Goal: Task Accomplishment & Management: Use online tool/utility

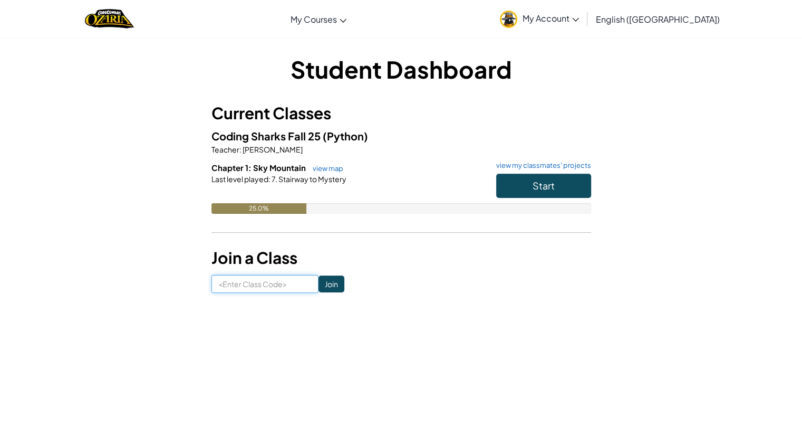
click at [276, 281] on input at bounding box center [264, 284] width 107 height 18
type input "SnowWinDry"
click at [322, 286] on input "Join" at bounding box center [331, 283] width 26 height 17
click at [264, 285] on input at bounding box center [264, 284] width 107 height 18
type input "SnowWinDry"
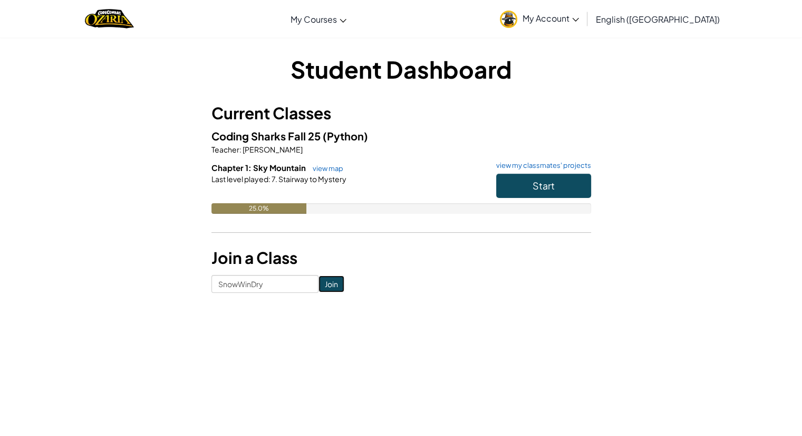
click at [319, 287] on input "Join" at bounding box center [331, 283] width 26 height 17
click at [534, 182] on span "Start" at bounding box center [544, 185] width 22 height 12
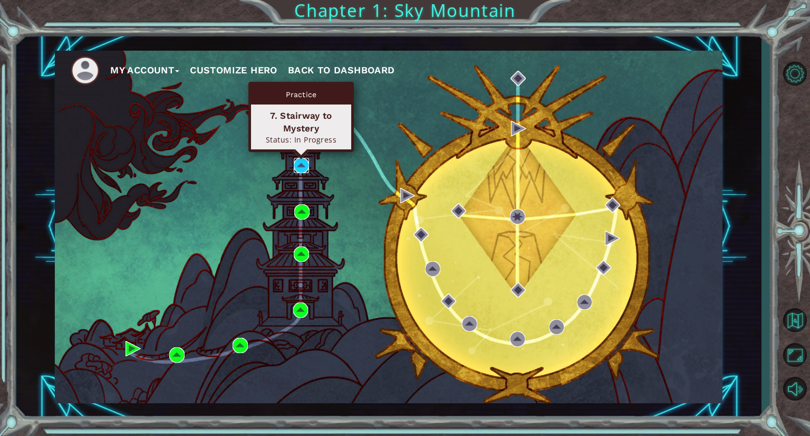
click at [299, 168] on img at bounding box center [301, 165] width 15 height 15
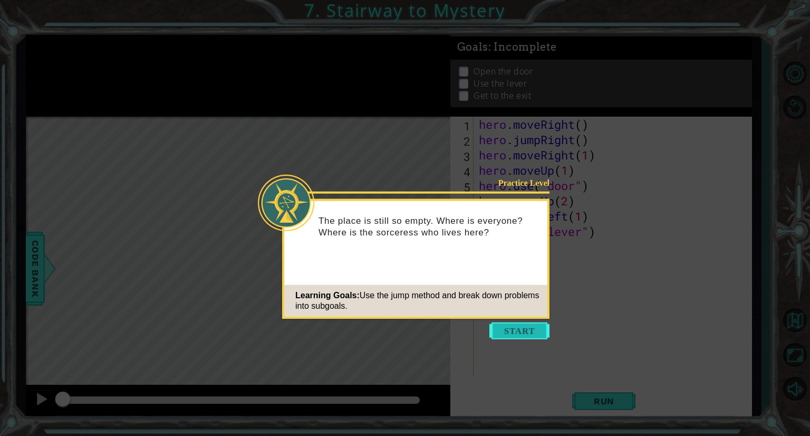
click at [514, 329] on button "Start" at bounding box center [519, 330] width 60 height 17
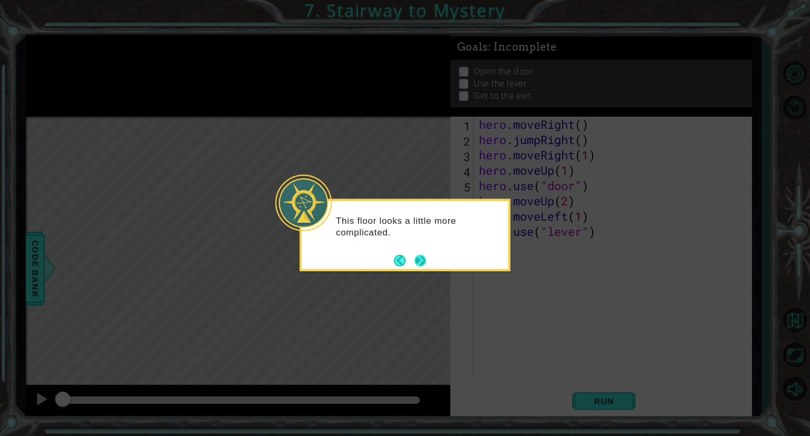
click at [423, 256] on button "Next" at bounding box center [420, 260] width 12 height 12
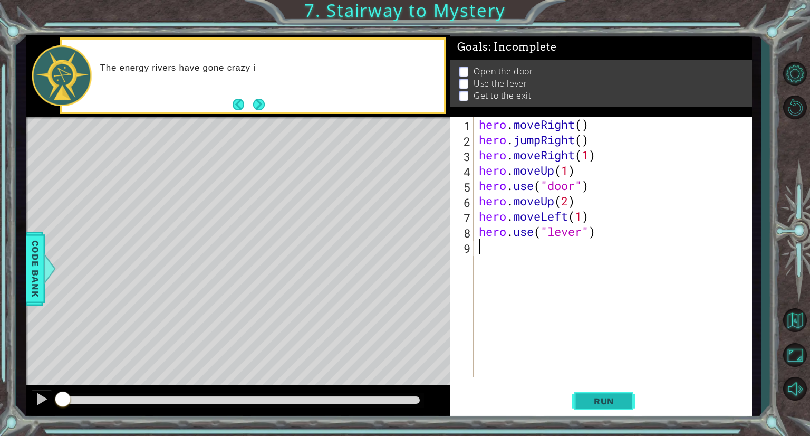
click at [591, 398] on span "Run" at bounding box center [604, 400] width 42 height 11
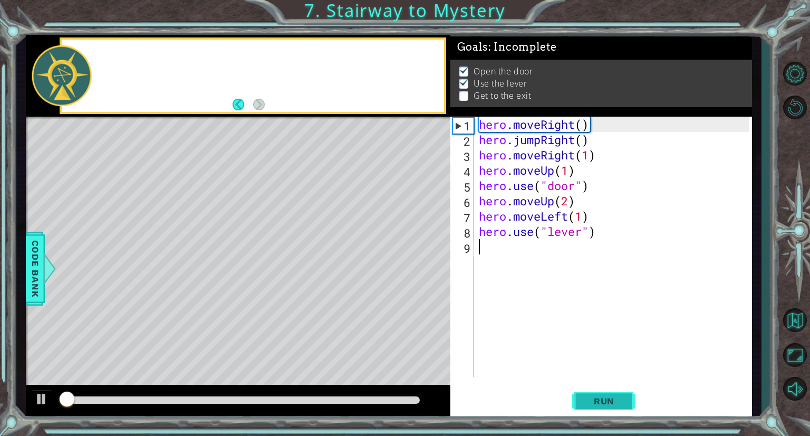
scroll to position [2, 0]
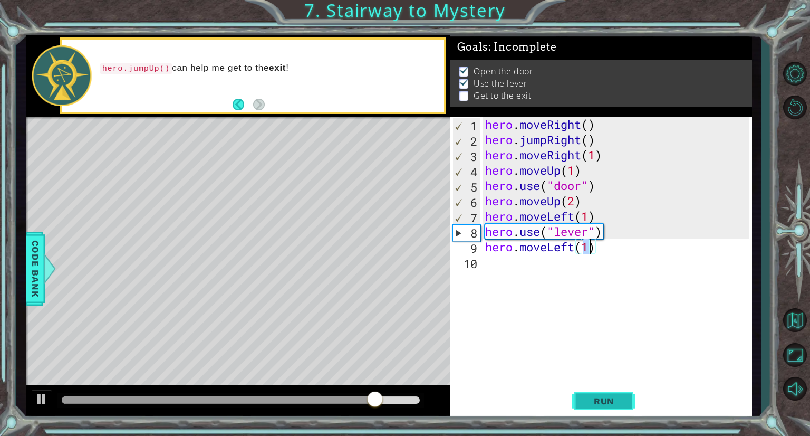
type textarea "hero.moveLeft(2)"
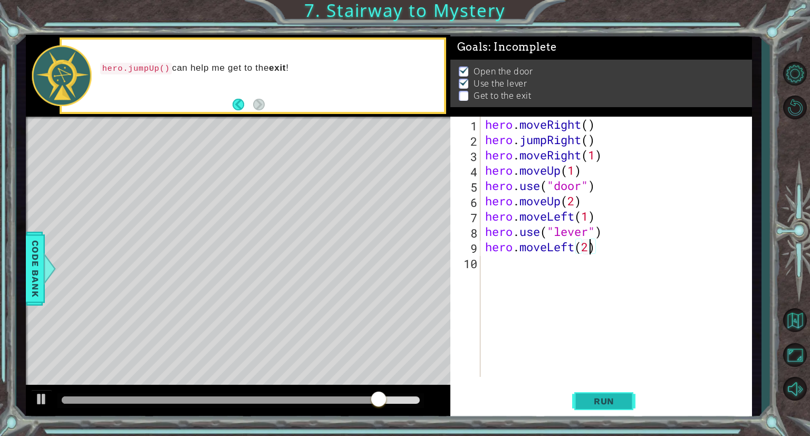
scroll to position [0, 4]
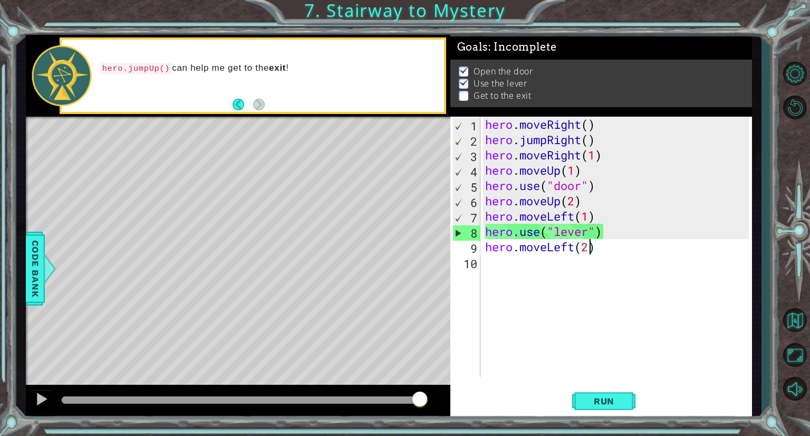
click at [494, 268] on div "hero . moveRight ( ) hero . jumpRight ( ) hero . moveRight ( 1 ) hero . moveUp …" at bounding box center [618, 262] width 271 height 291
type textarea "h"
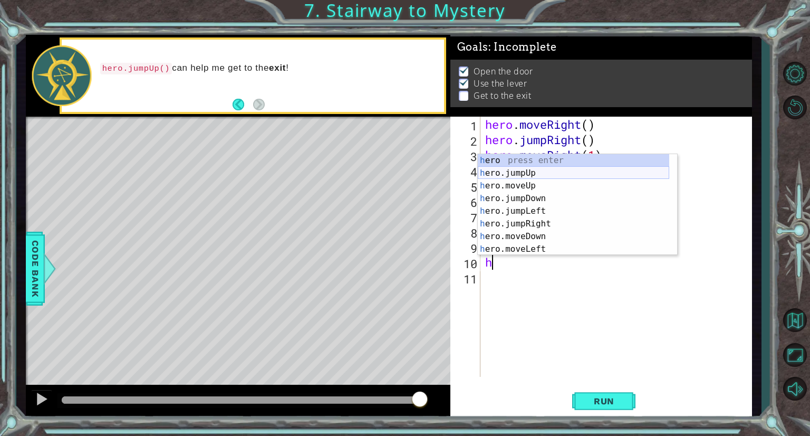
click at [521, 173] on div "h ero press enter h ero.jumpUp press enter h ero.moveUp press enter h ero.jumpD…" at bounding box center [573, 217] width 191 height 127
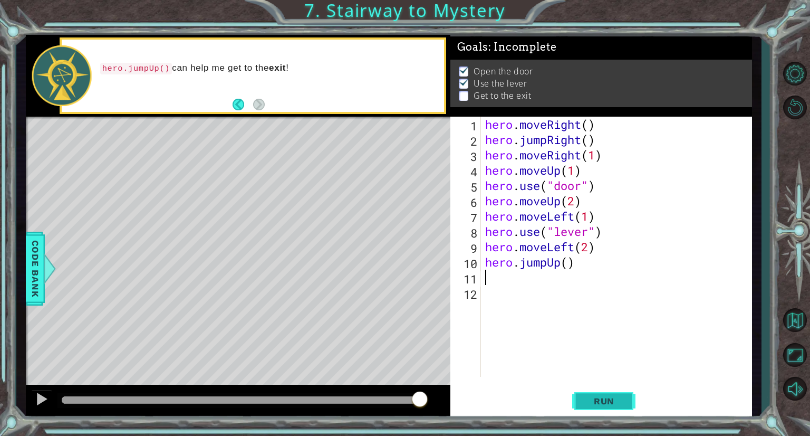
click at [591, 408] on button "Run" at bounding box center [603, 401] width 63 height 30
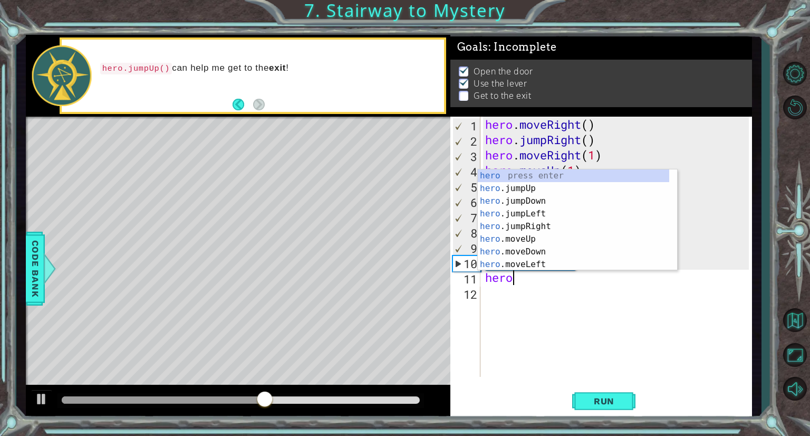
scroll to position [0, 1]
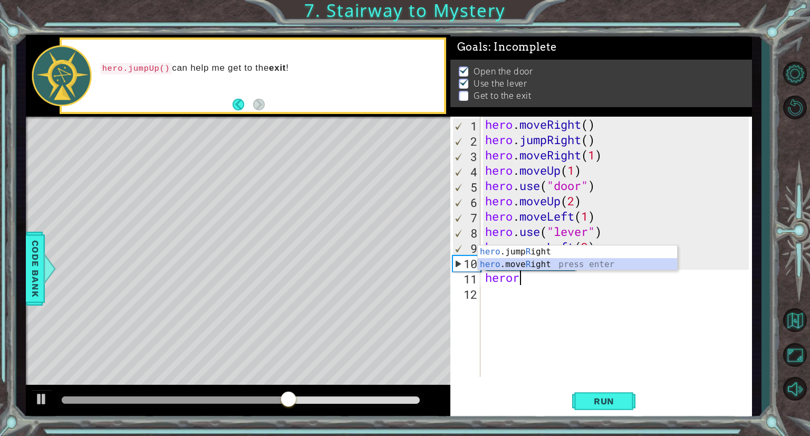
click at [536, 265] on div "hero .jump R ight press enter hero .move R ight press enter" at bounding box center [577, 270] width 199 height 51
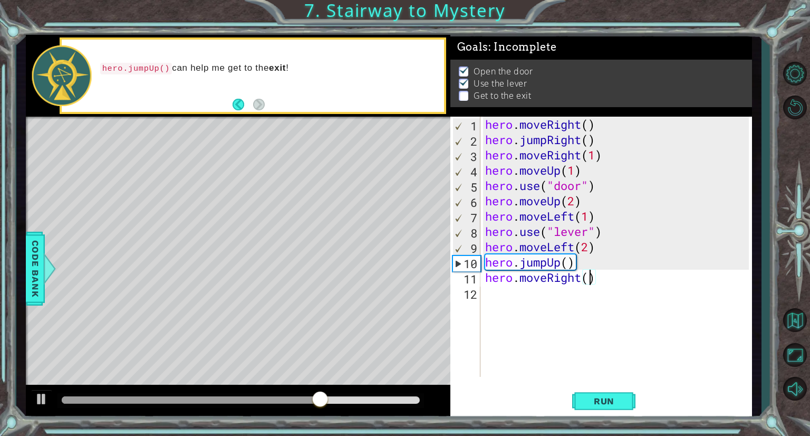
scroll to position [0, 4]
type textarea "hero.moveRight(2)"
click at [596, 403] on span "Run" at bounding box center [604, 400] width 42 height 11
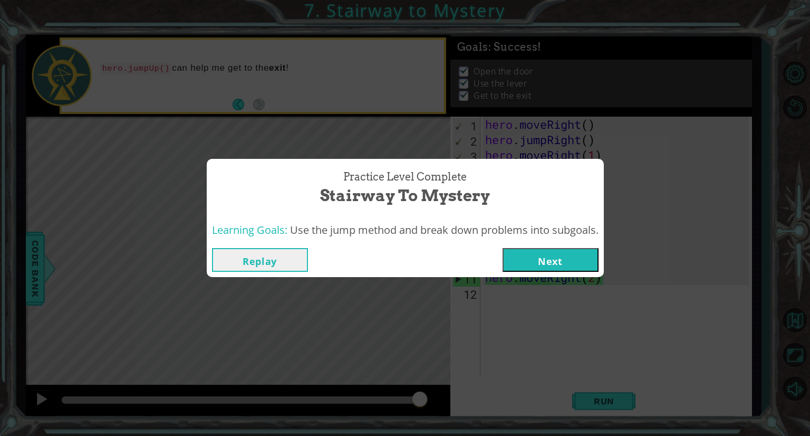
click at [538, 260] on button "Next" at bounding box center [550, 260] width 96 height 24
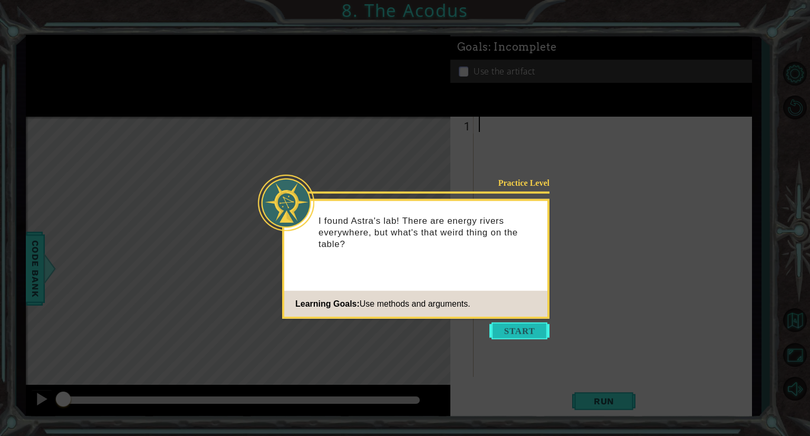
click at [511, 327] on button "Start" at bounding box center [519, 330] width 60 height 17
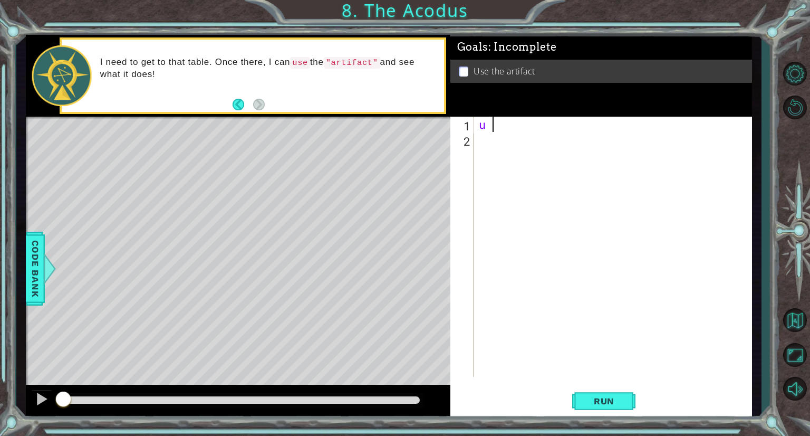
type textarea "u"
type textarea "hero.moveUp(2)"
click at [480, 139] on div "hero . moveUp ( 2 )" at bounding box center [615, 262] width 277 height 291
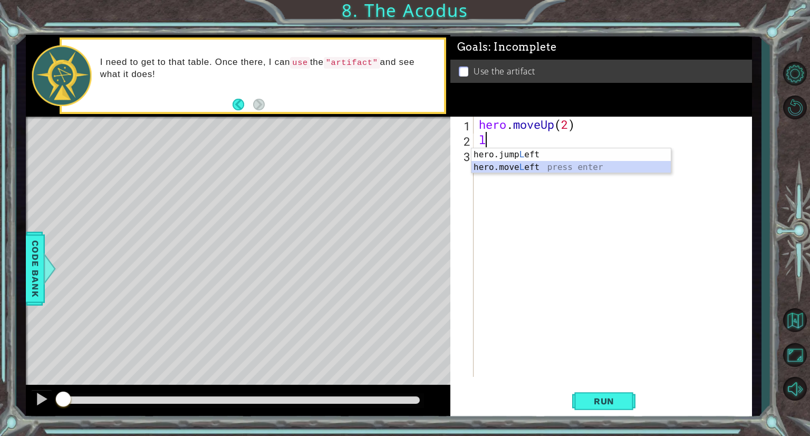
type textarea "hero.moveLeft(1)"
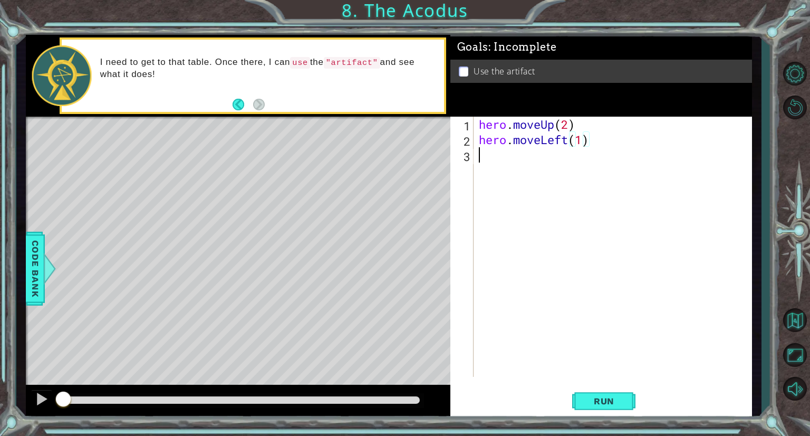
click at [502, 160] on div "hero . moveUp ( 2 ) hero . moveLeft ( 1 )" at bounding box center [615, 262] width 277 height 291
type textarea "hero.moveDown(2)"
click at [487, 176] on div "hero . moveUp ( 2 ) hero . moveLeft ( 1 ) hero . moveDown ( 2 )" at bounding box center [615, 262] width 277 height 291
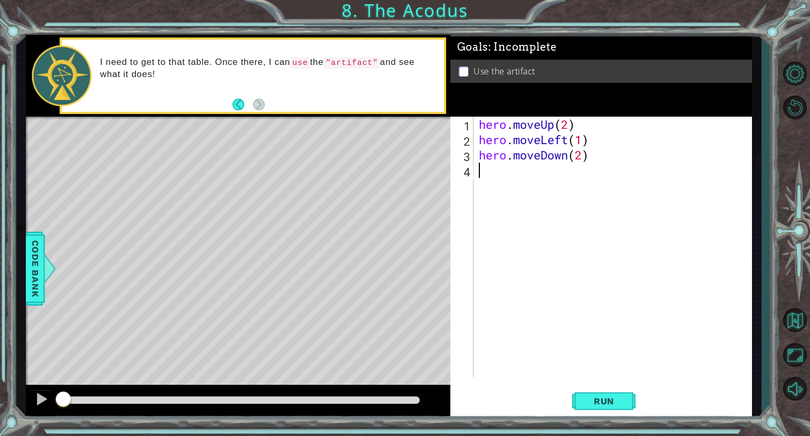
type textarea "j"
click at [599, 404] on span "Run" at bounding box center [604, 400] width 42 height 11
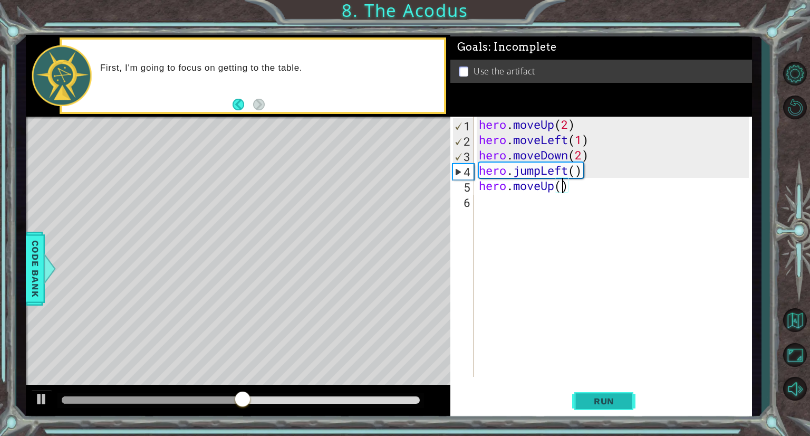
type textarea "hero.moveUp(2)"
click at [509, 215] on div "hero . moveUp ( 2 ) hero . moveLeft ( 1 ) hero . moveDown ( 2 ) hero . jumpLeft…" at bounding box center [615, 262] width 277 height 291
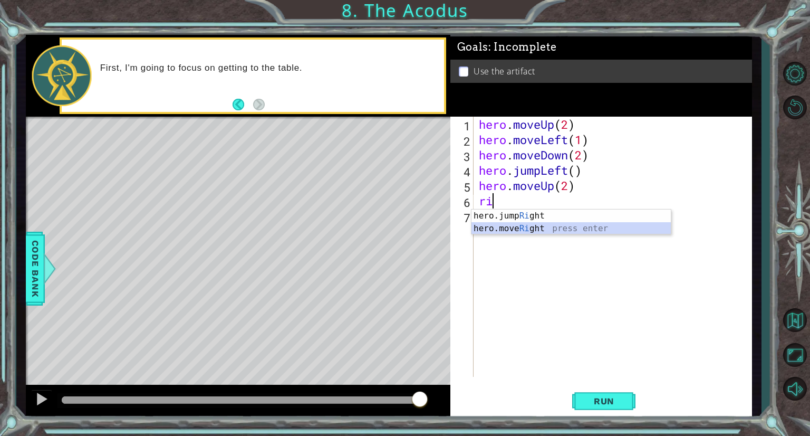
type textarea "hero.moveRight(1)"
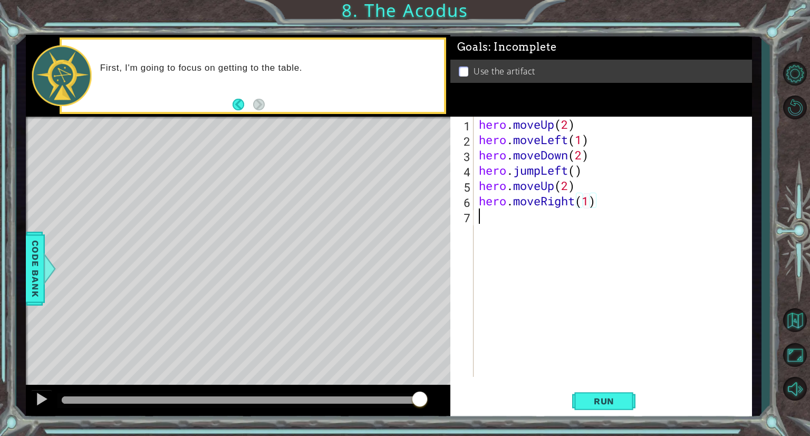
drag, startPoint x: 509, startPoint y: 215, endPoint x: 487, endPoint y: 218, distance: 23.0
click at [487, 218] on div "hero . moveUp ( 2 ) hero . moveLeft ( 1 ) hero . moveDown ( 2 ) hero . jumpLeft…" at bounding box center [615, 262] width 277 height 291
type textarea "hero.use("artifact")"
click at [596, 393] on button "Run" at bounding box center [603, 401] width 63 height 30
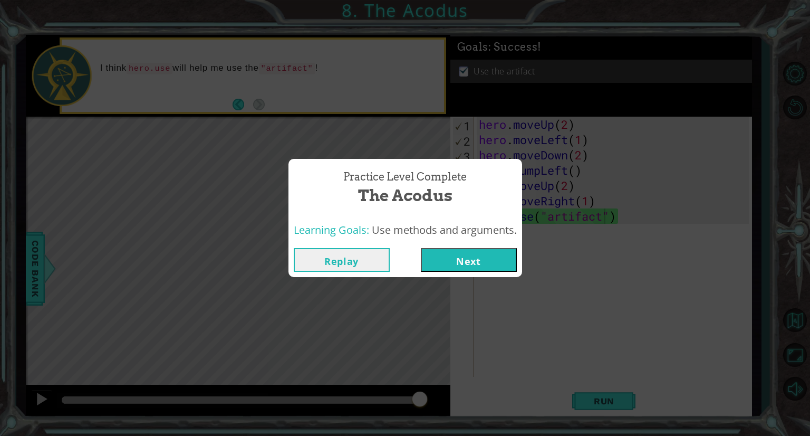
click at [453, 249] on button "Next" at bounding box center [469, 260] width 96 height 24
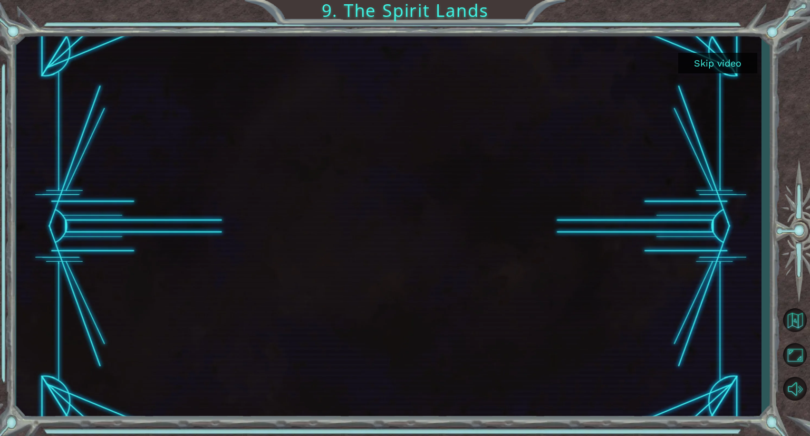
click at [795, 74] on div at bounding box center [794, 231] width 31 height 349
click at [789, 321] on button "Back to Map" at bounding box center [794, 319] width 31 height 31
